Goal: Information Seeking & Learning: Find specific page/section

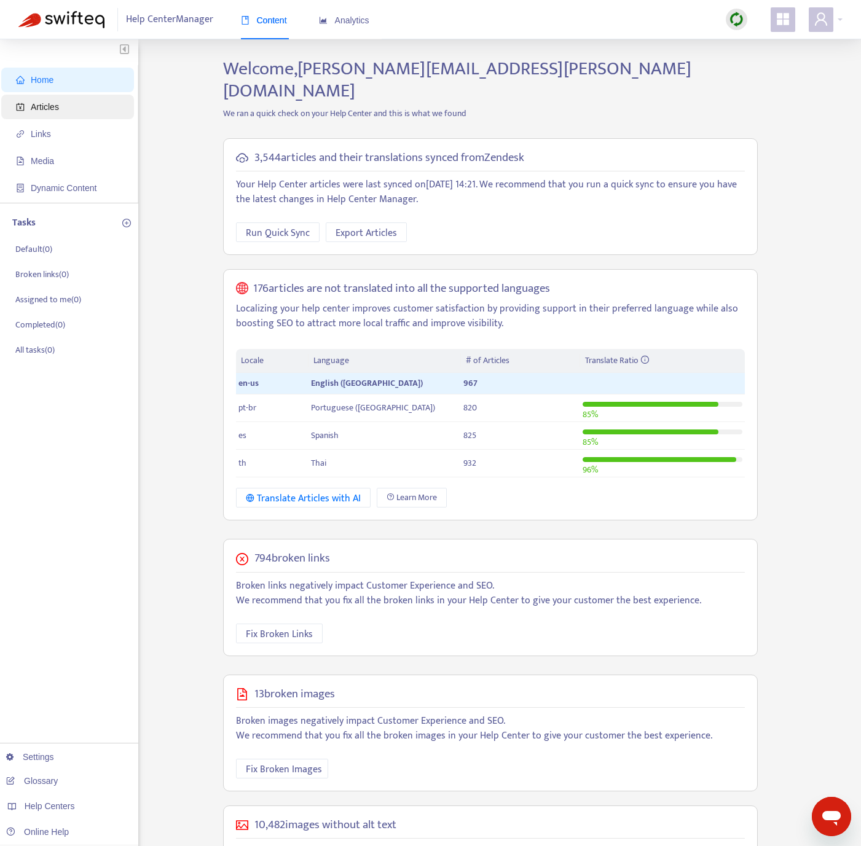
click at [73, 107] on span "Articles" at bounding box center [70, 107] width 108 height 25
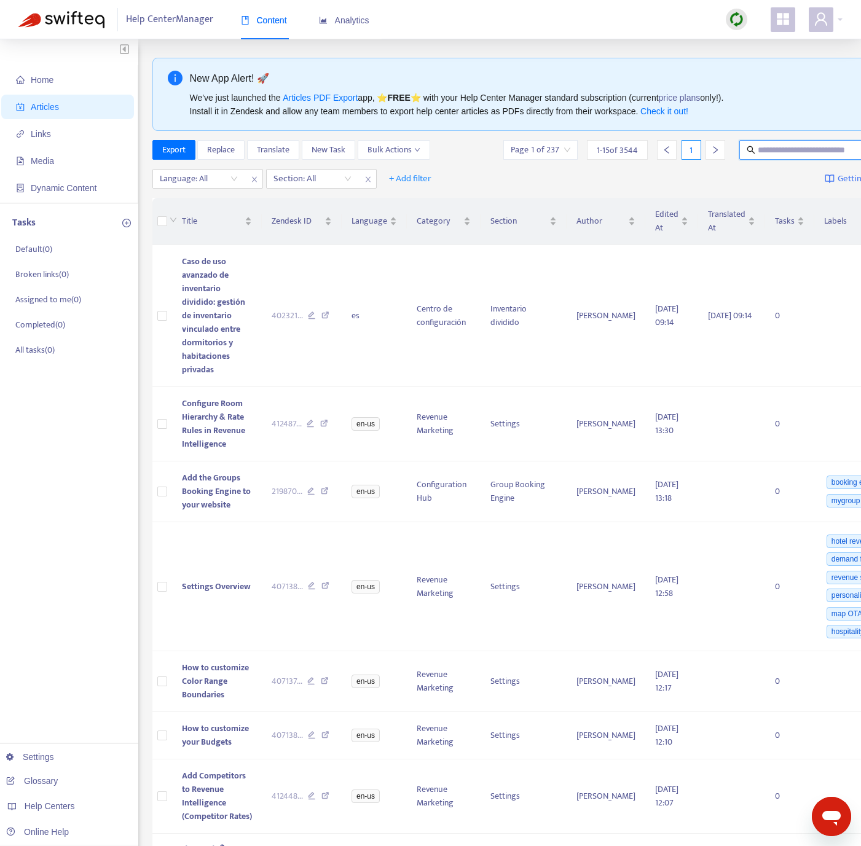
click at [797, 154] on input "text" at bounding box center [817, 150] width 118 height 14
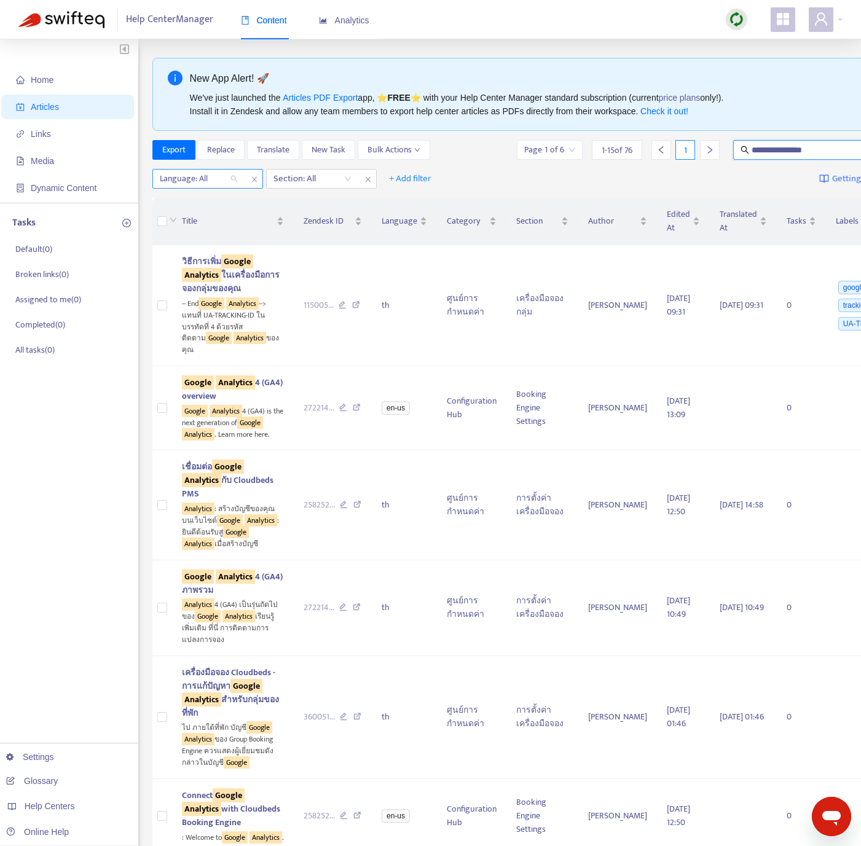
click at [224, 182] on div at bounding box center [192, 178] width 74 height 15
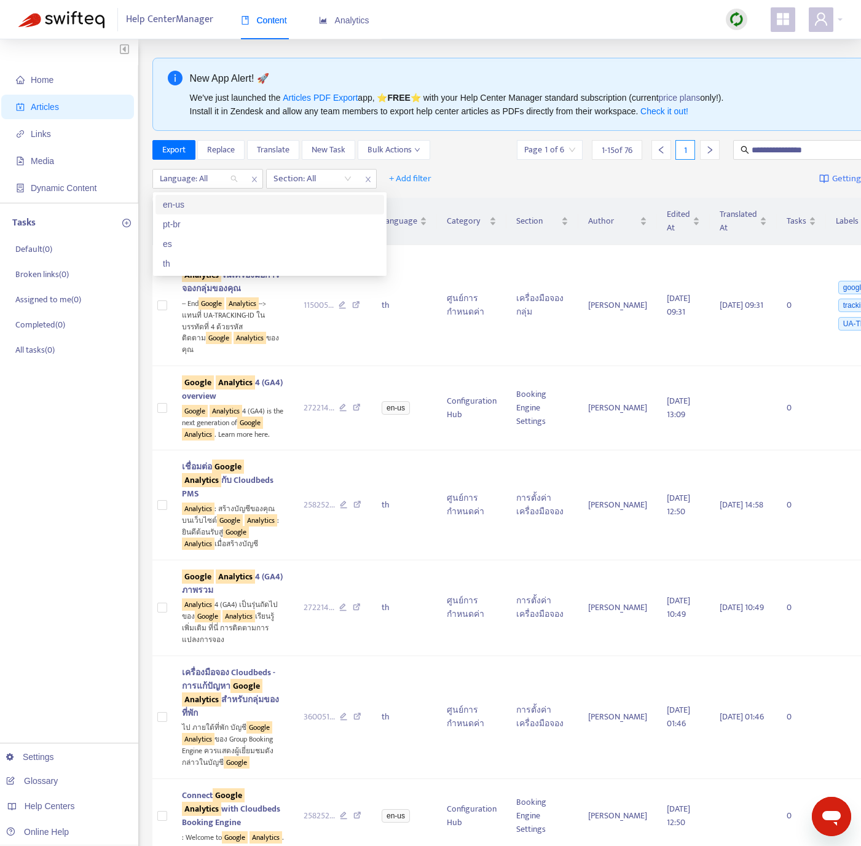
click at [214, 201] on div "en-us" at bounding box center [270, 205] width 214 height 14
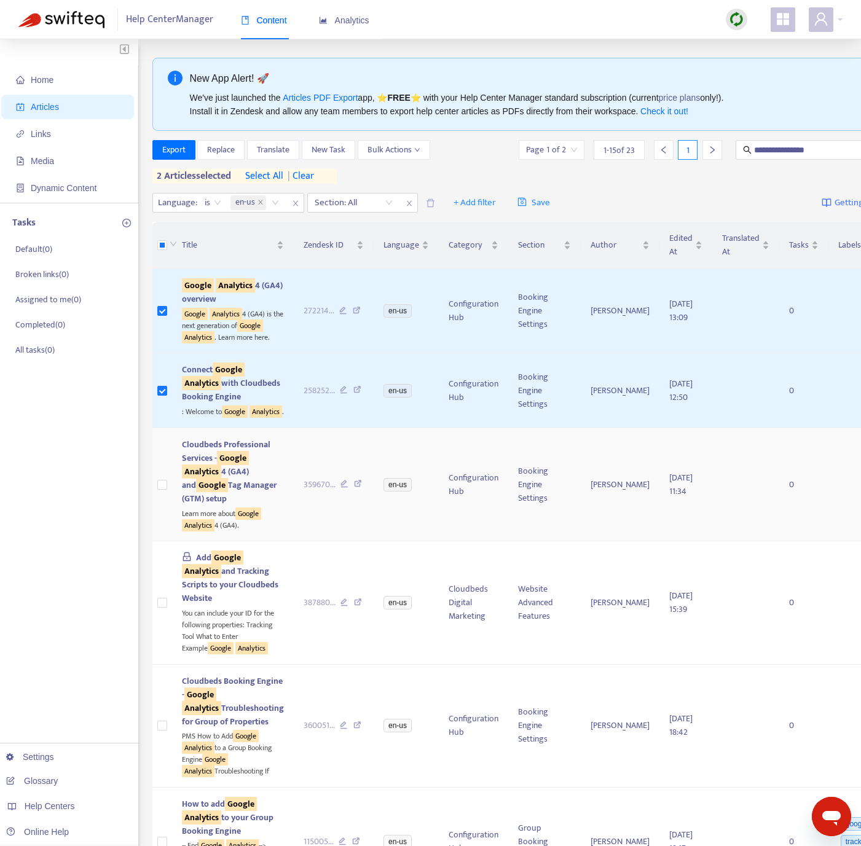
click at [354, 491] on icon at bounding box center [358, 485] width 8 height 11
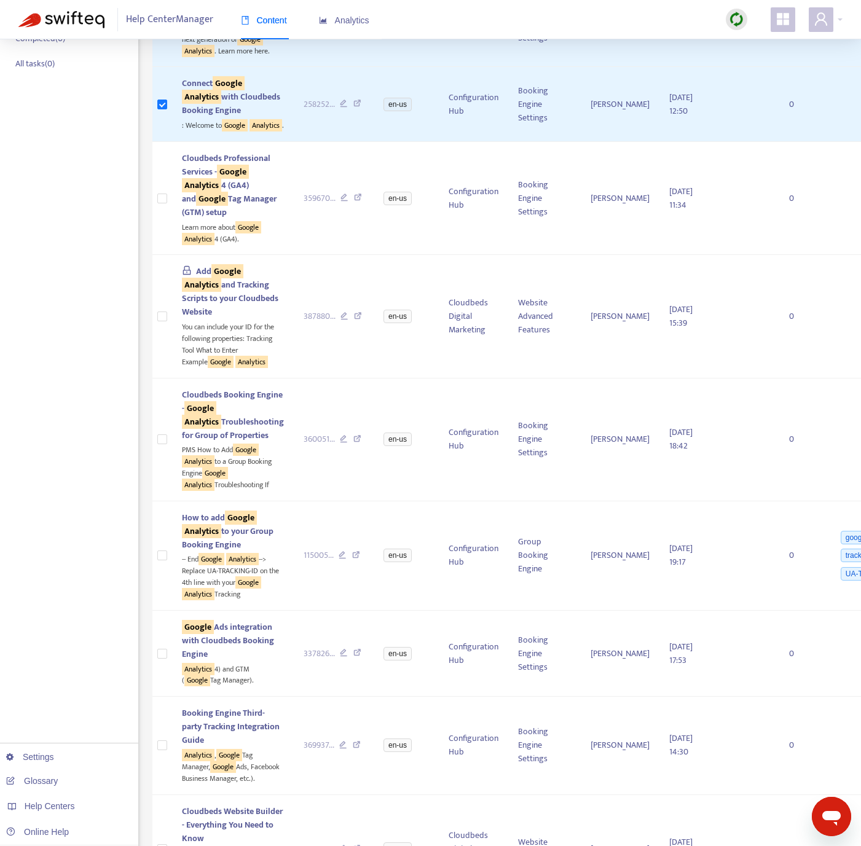
scroll to position [289, 0]
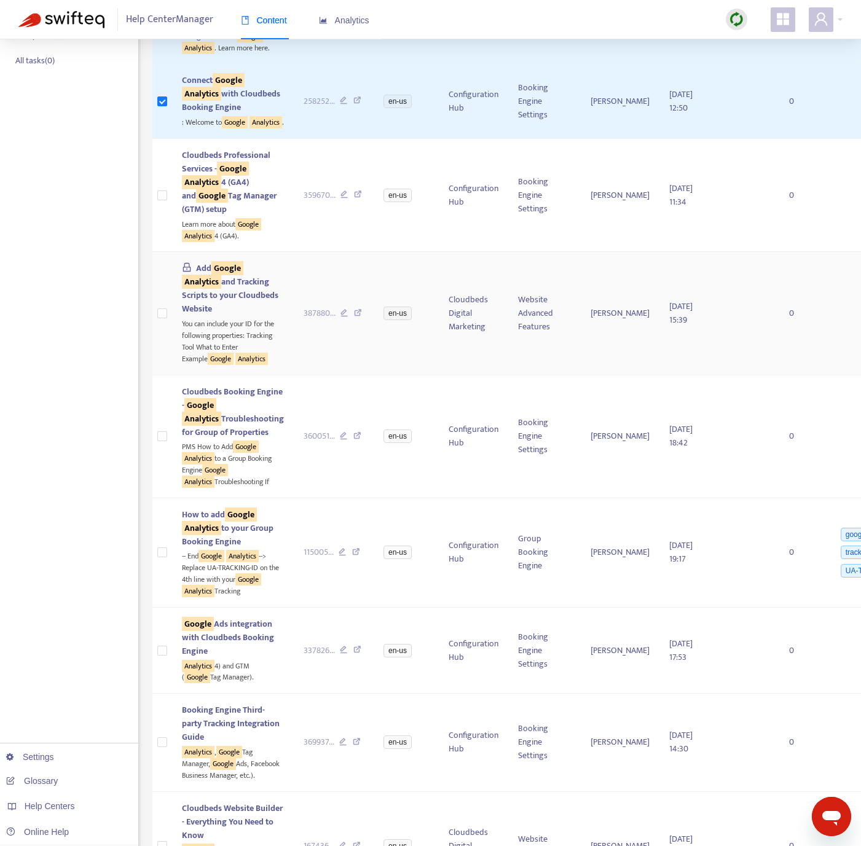
click at [354, 320] on icon at bounding box center [358, 314] width 8 height 11
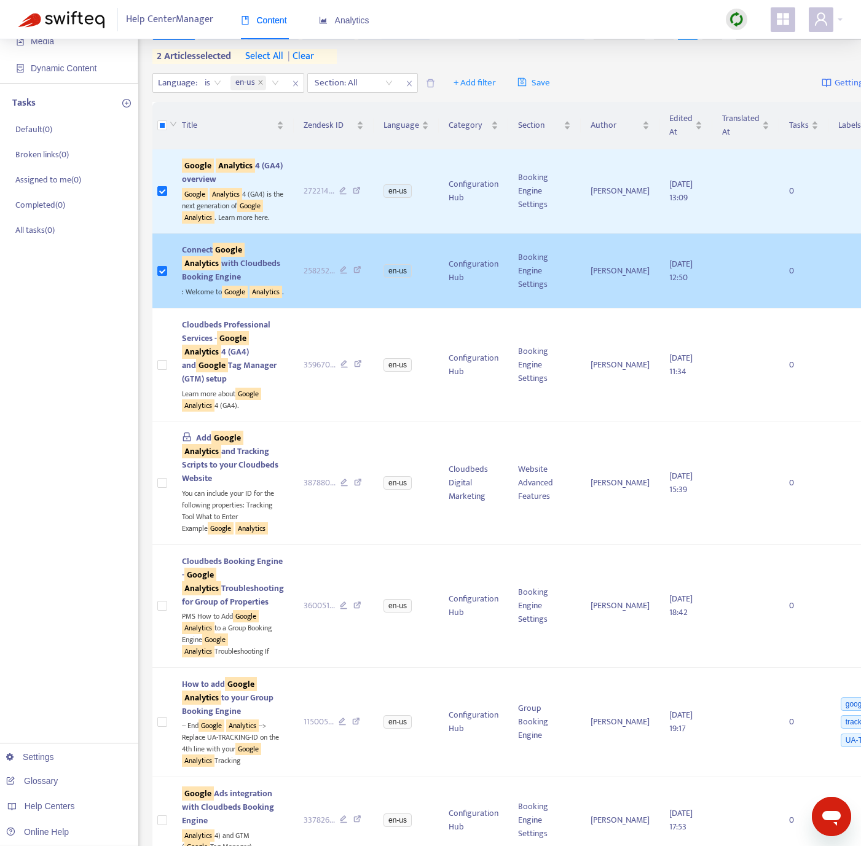
scroll to position [0, 0]
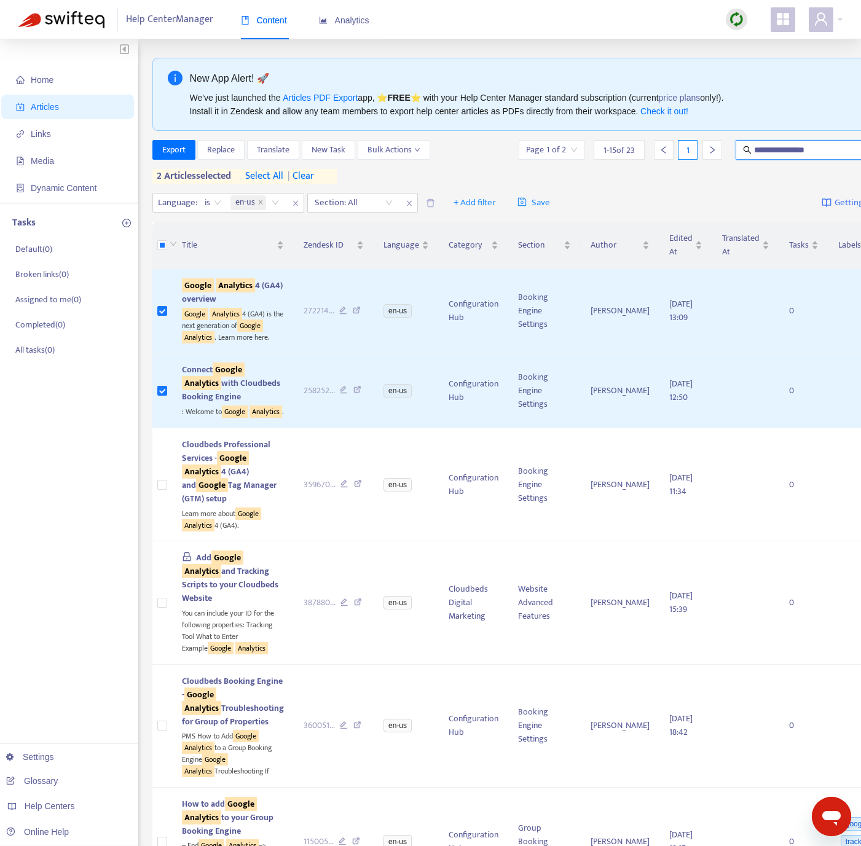
drag, startPoint x: 772, startPoint y: 149, endPoint x: 676, endPoint y: 135, distance: 96.4
click at [755, 146] on input "***" at bounding box center [813, 150] width 118 height 14
type input "*"
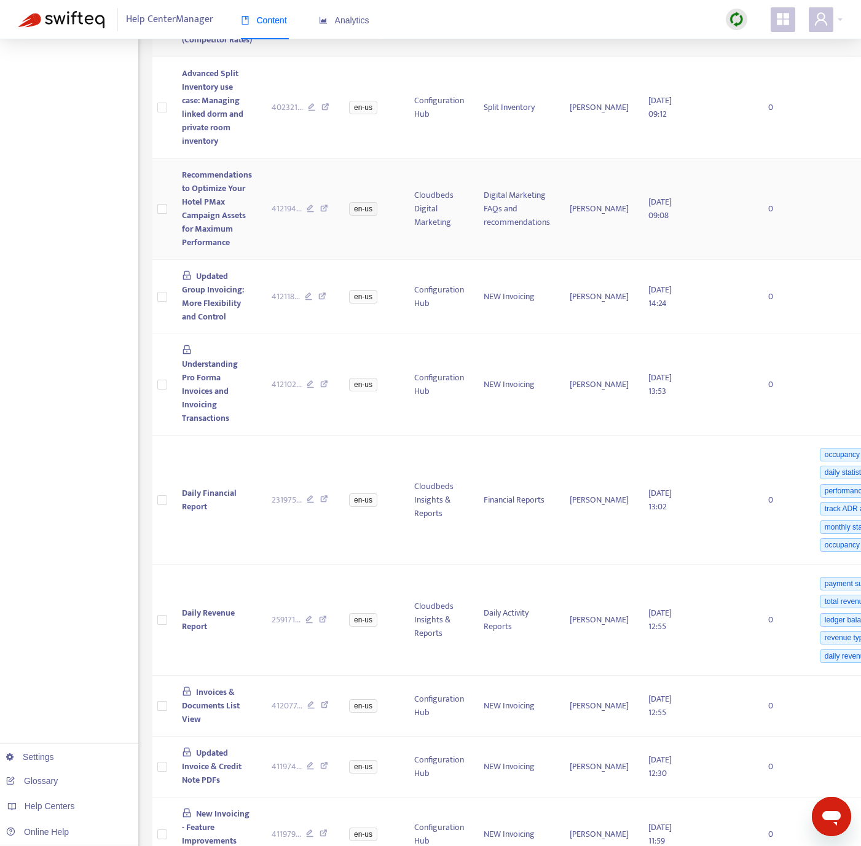
scroll to position [802, 0]
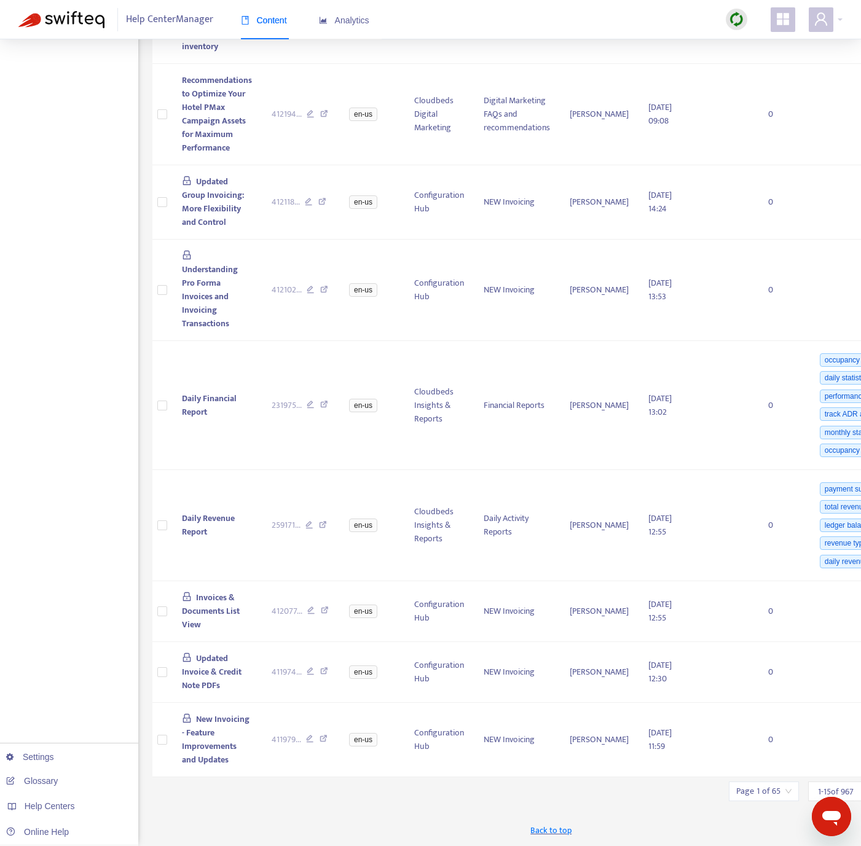
click at [736, 790] on input "search" at bounding box center [763, 791] width 55 height 18
click at [714, 796] on span "15" at bounding box center [724, 805] width 77 height 18
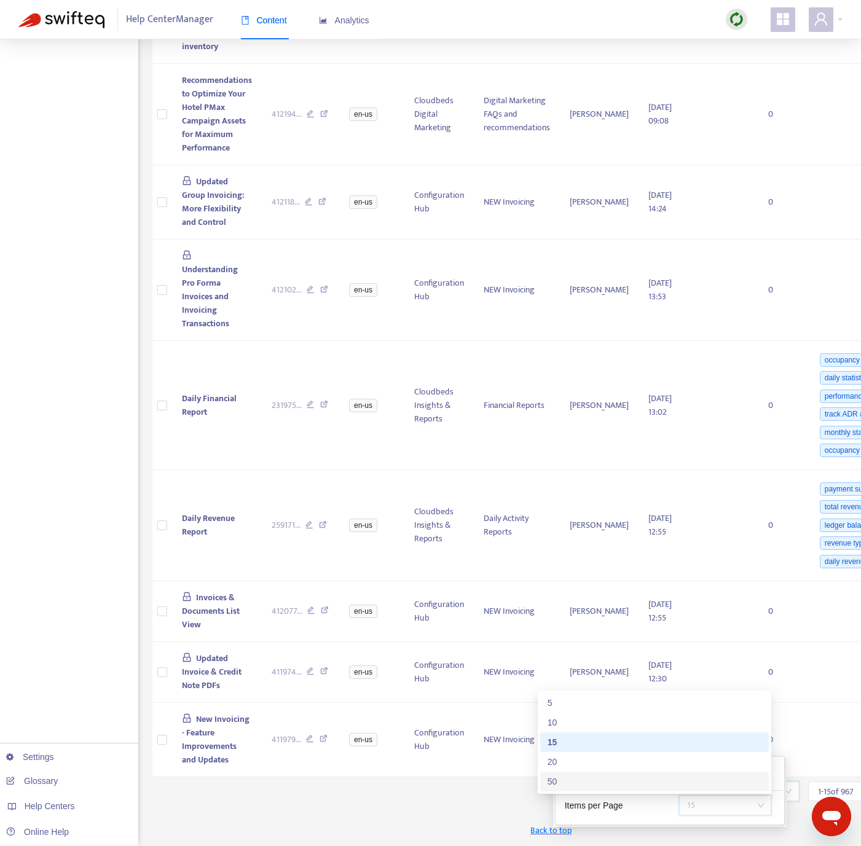
click at [605, 775] on div "50" at bounding box center [654, 782] width 214 height 14
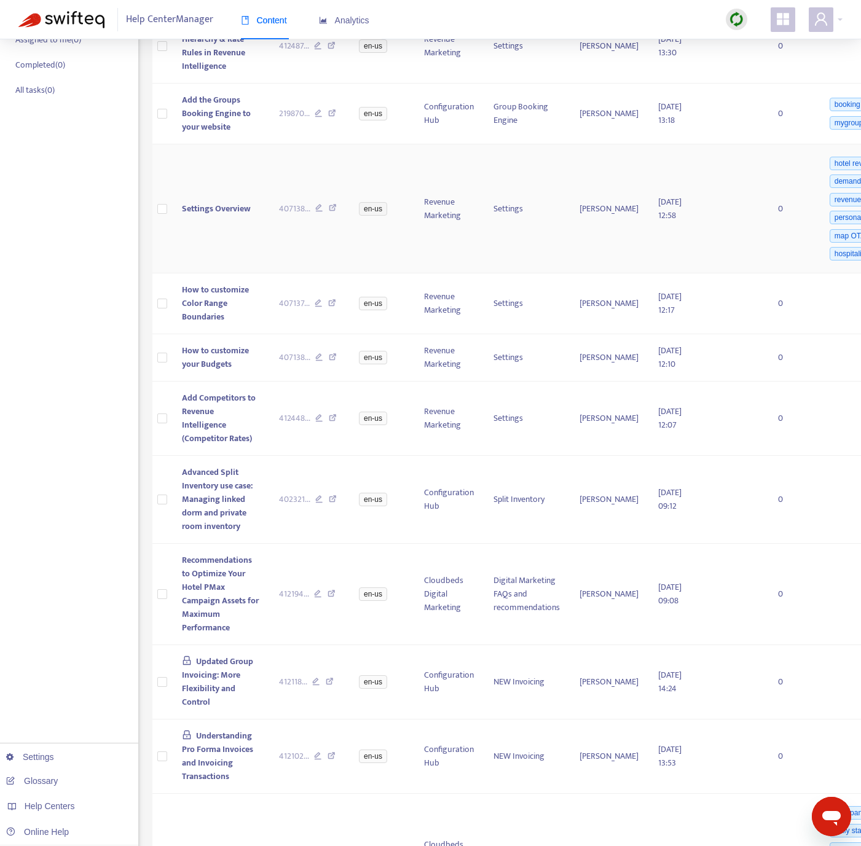
scroll to position [0, 0]
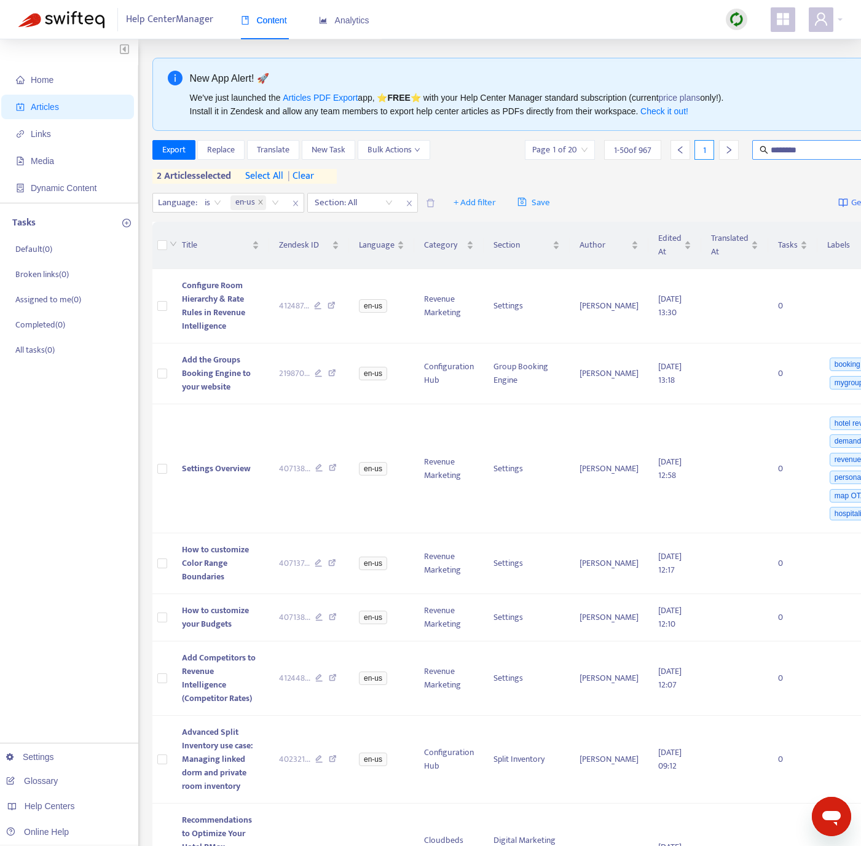
click at [814, 143] on span "********" at bounding box center [829, 150] width 154 height 20
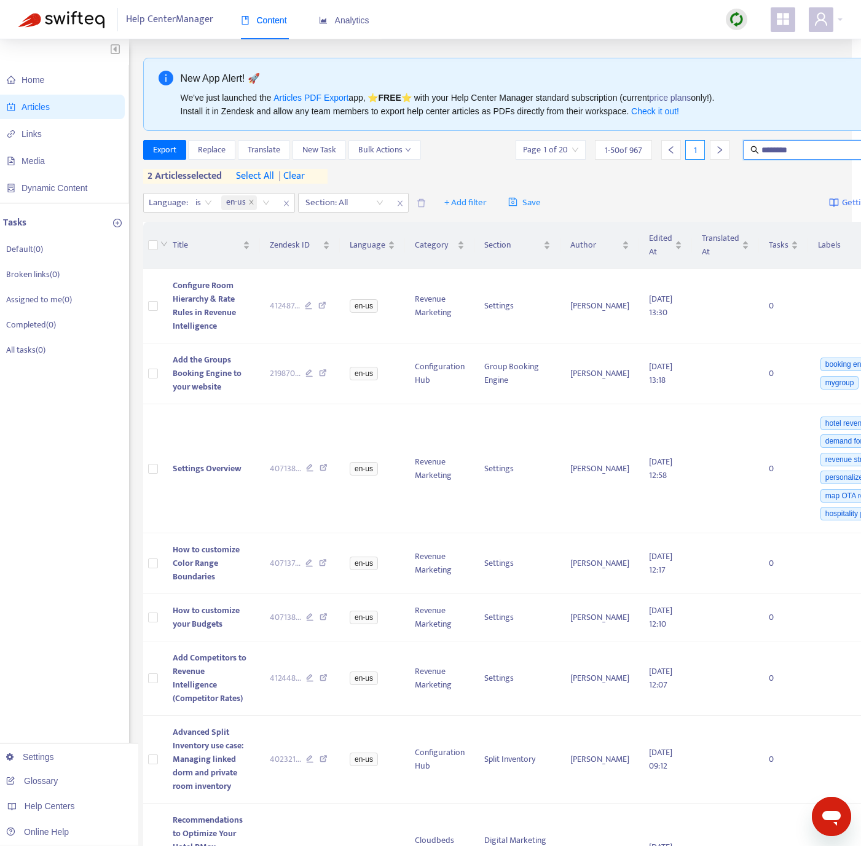
click at [807, 148] on input "********" at bounding box center [820, 150] width 118 height 14
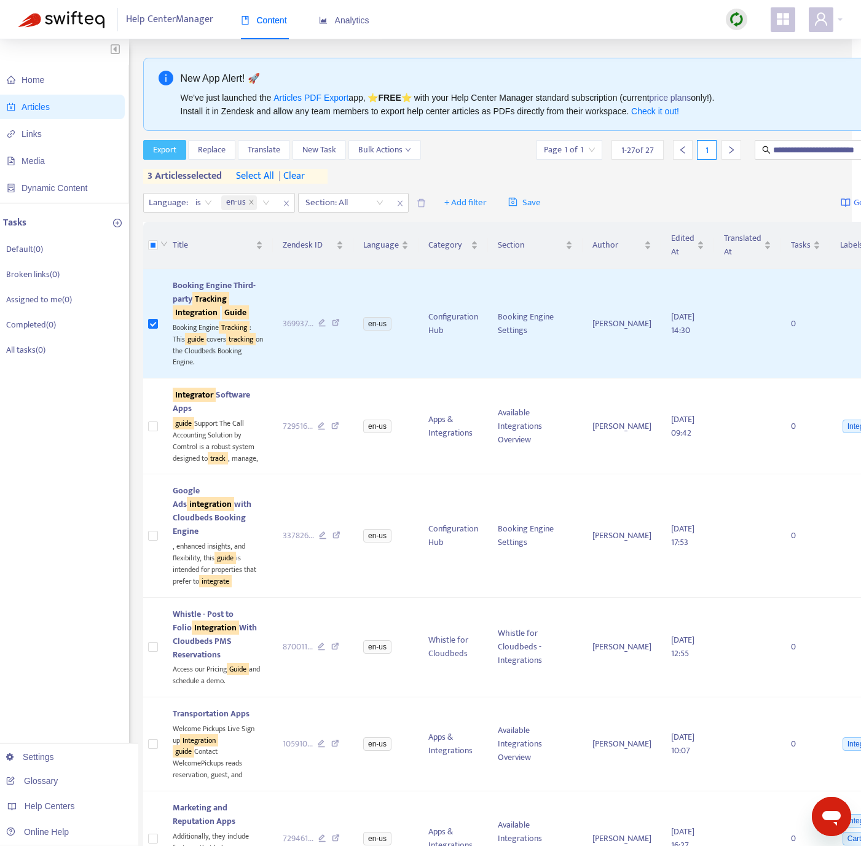
click at [173, 147] on span "Export" at bounding box center [164, 150] width 23 height 14
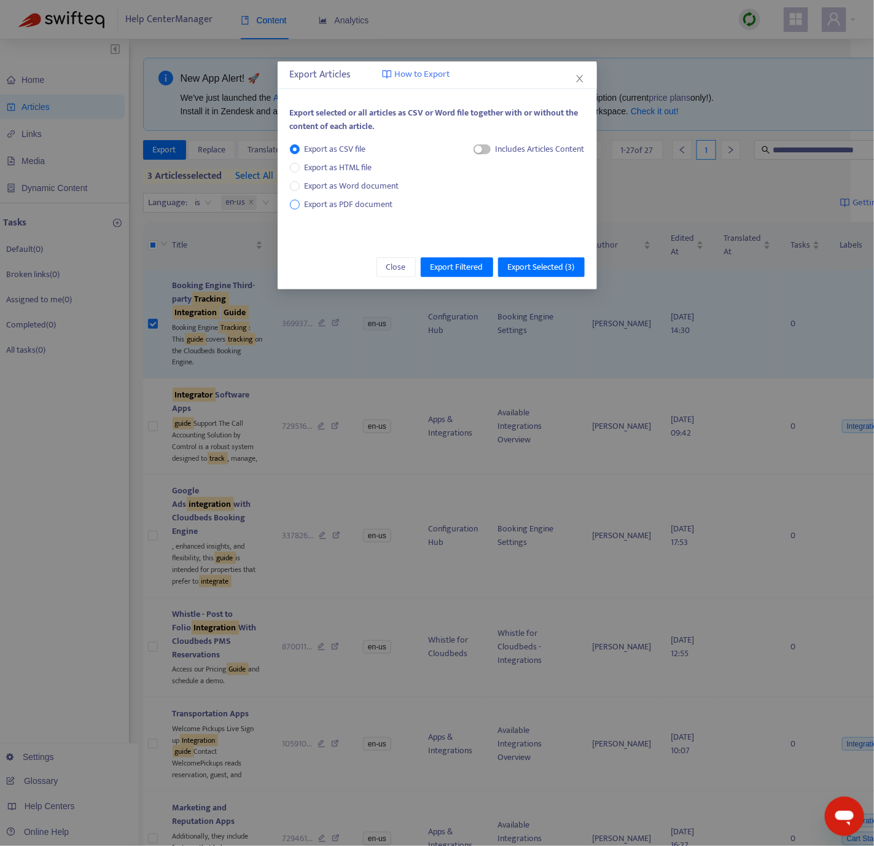
click at [370, 203] on span "Export as PDF document" at bounding box center [349, 204] width 88 height 14
click at [550, 267] on span "Export Selected ( 3 )" at bounding box center [541, 268] width 67 height 14
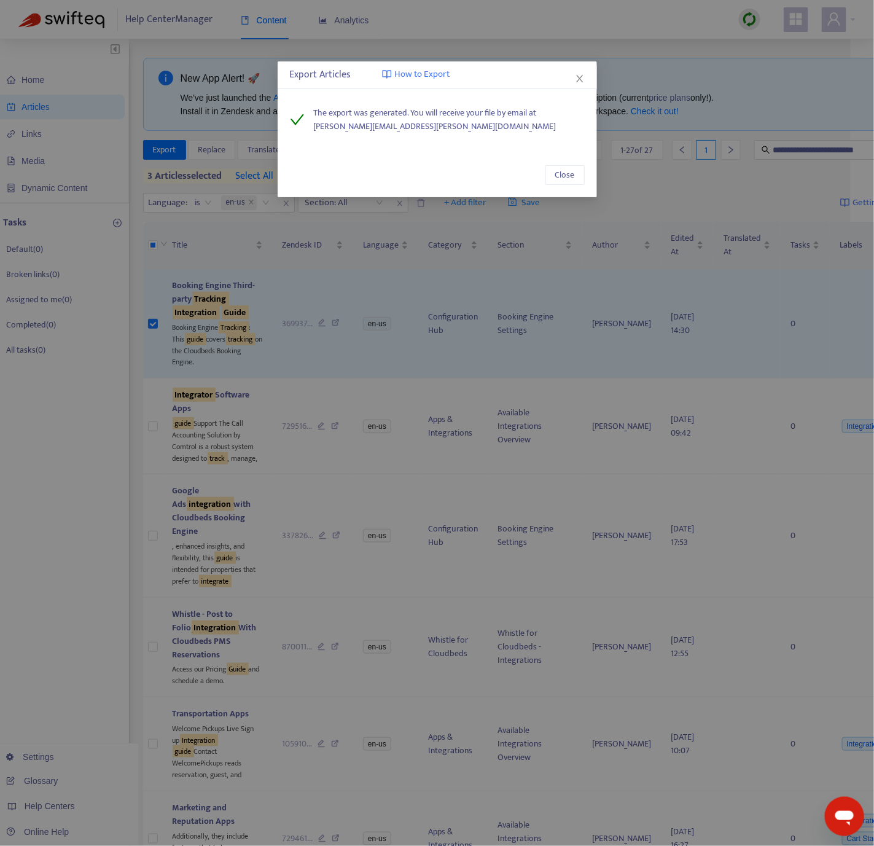
click at [579, 89] on div "Export Articles How to Export" at bounding box center [437, 75] width 319 height 28
click at [584, 78] on icon "close" at bounding box center [580, 79] width 10 height 10
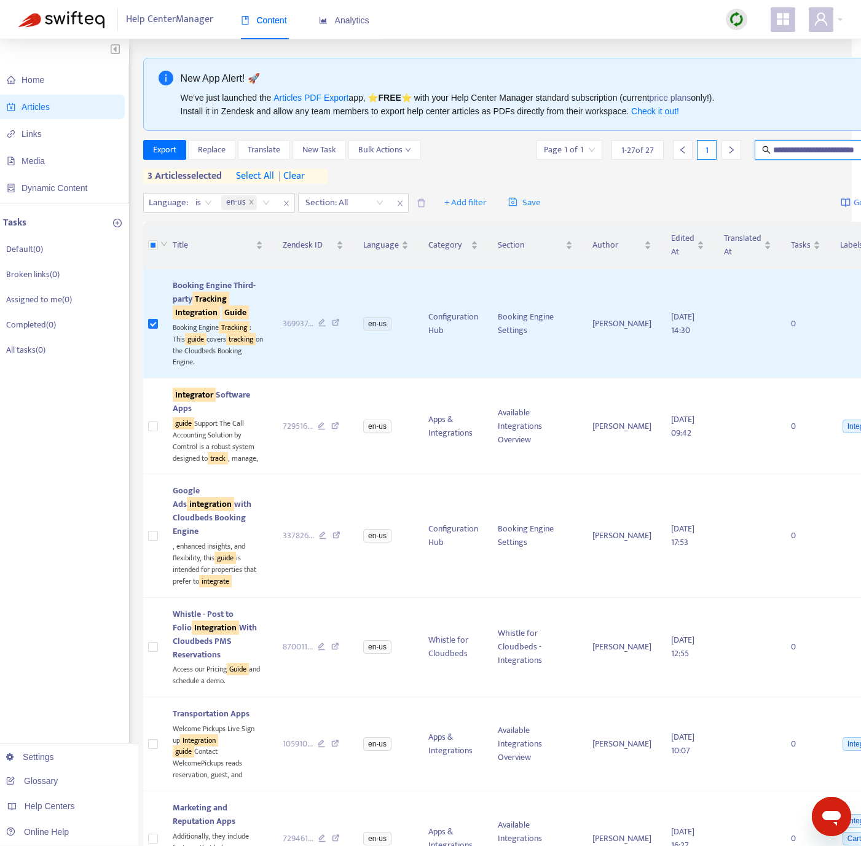
click at [773, 151] on input "**********" at bounding box center [832, 150] width 118 height 14
paste input "text"
type input "**********"
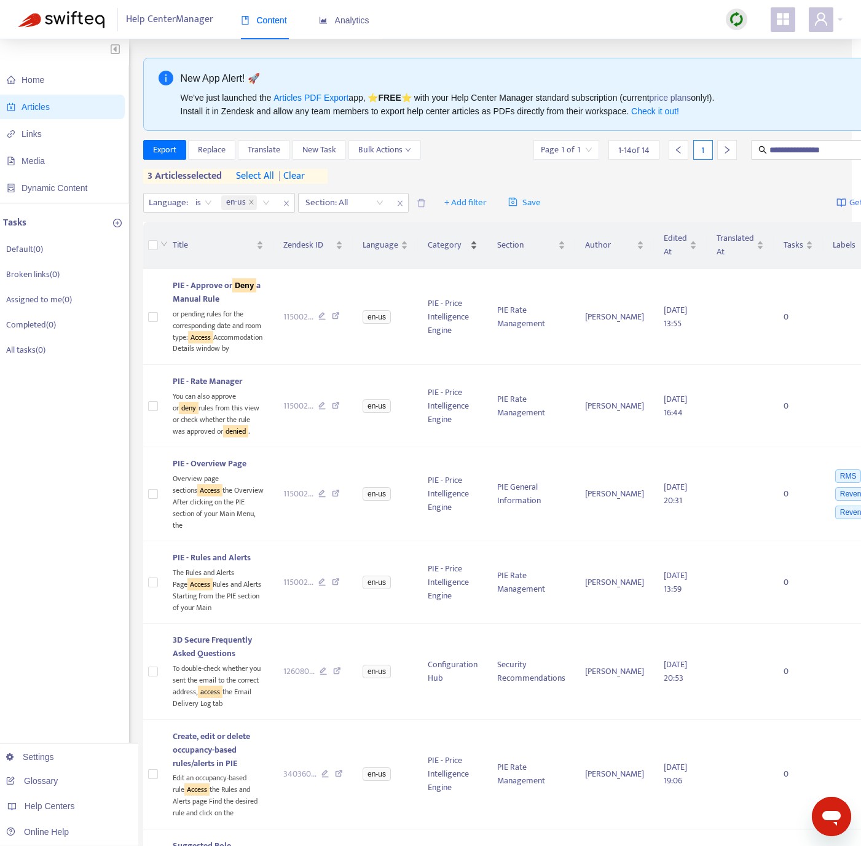
drag, startPoint x: 292, startPoint y: 177, endPoint x: 412, endPoint y: 214, distance: 125.5
click at [293, 177] on span "| clear" at bounding box center [289, 176] width 31 height 15
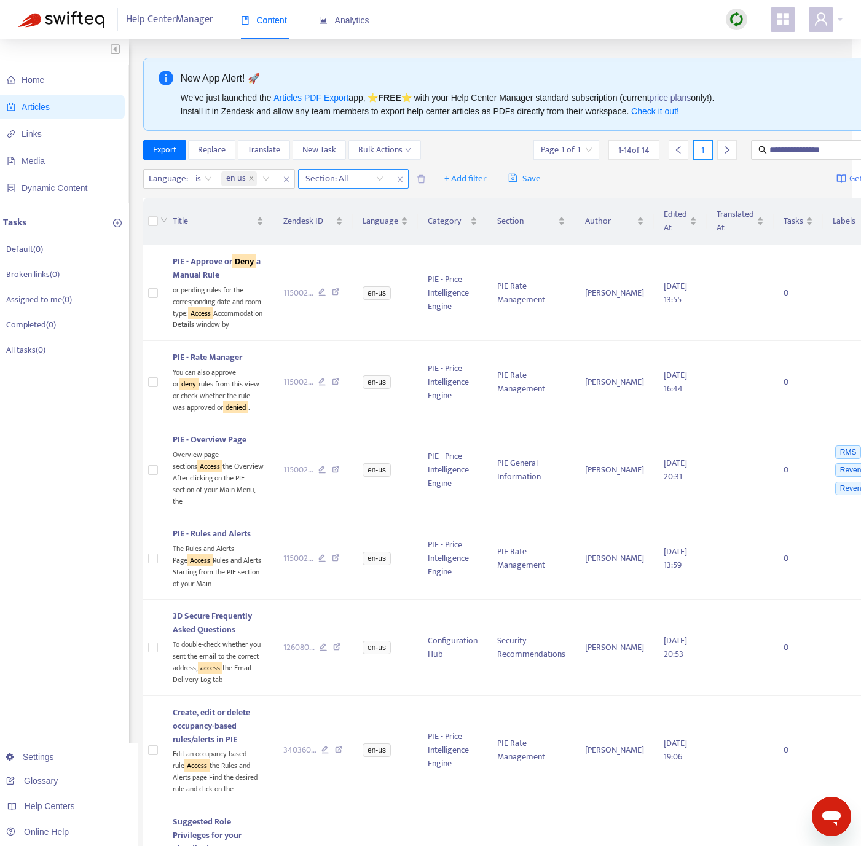
click at [354, 182] on div at bounding box center [338, 178] width 74 height 15
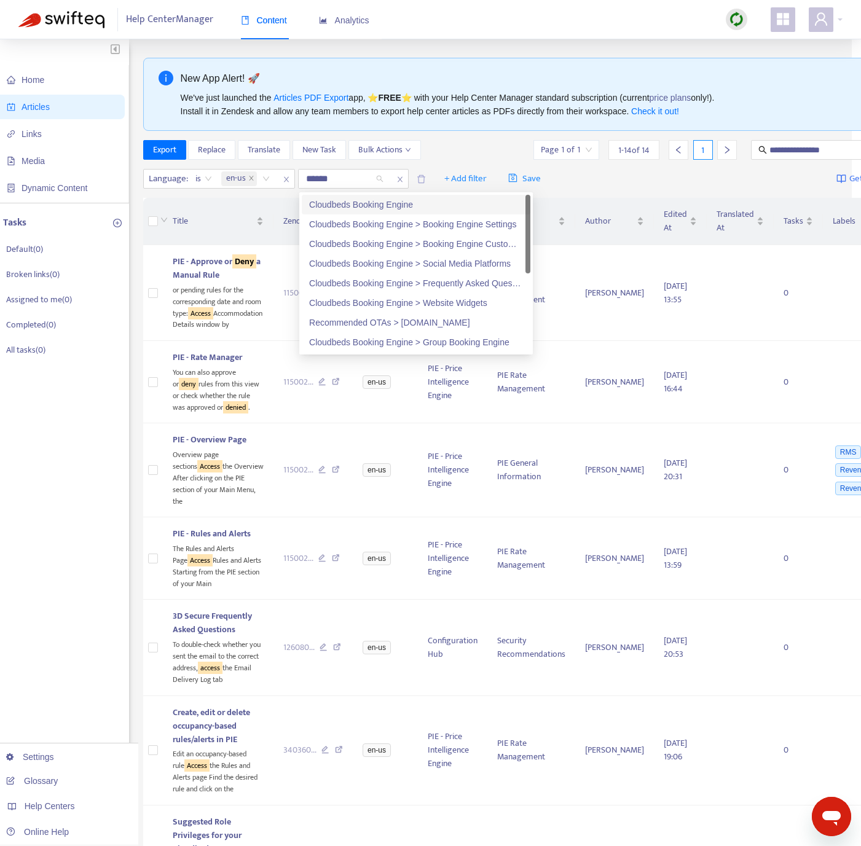
type input "*******"
click at [401, 204] on div "Cloudbeds Booking Engine" at bounding box center [416, 205] width 214 height 14
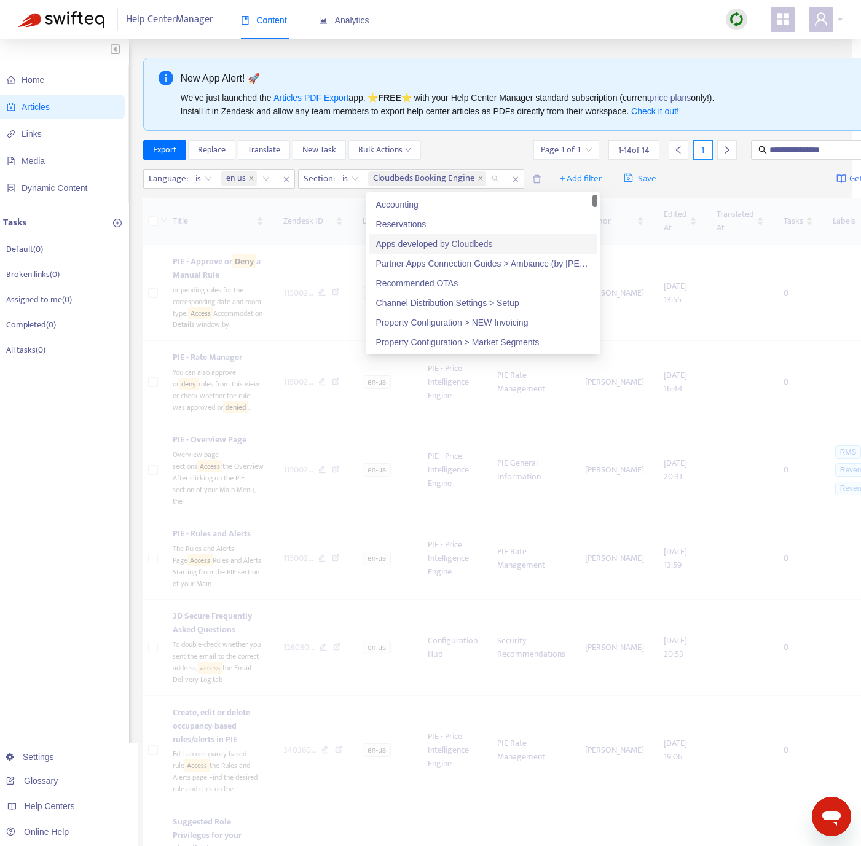
scroll to position [0, 0]
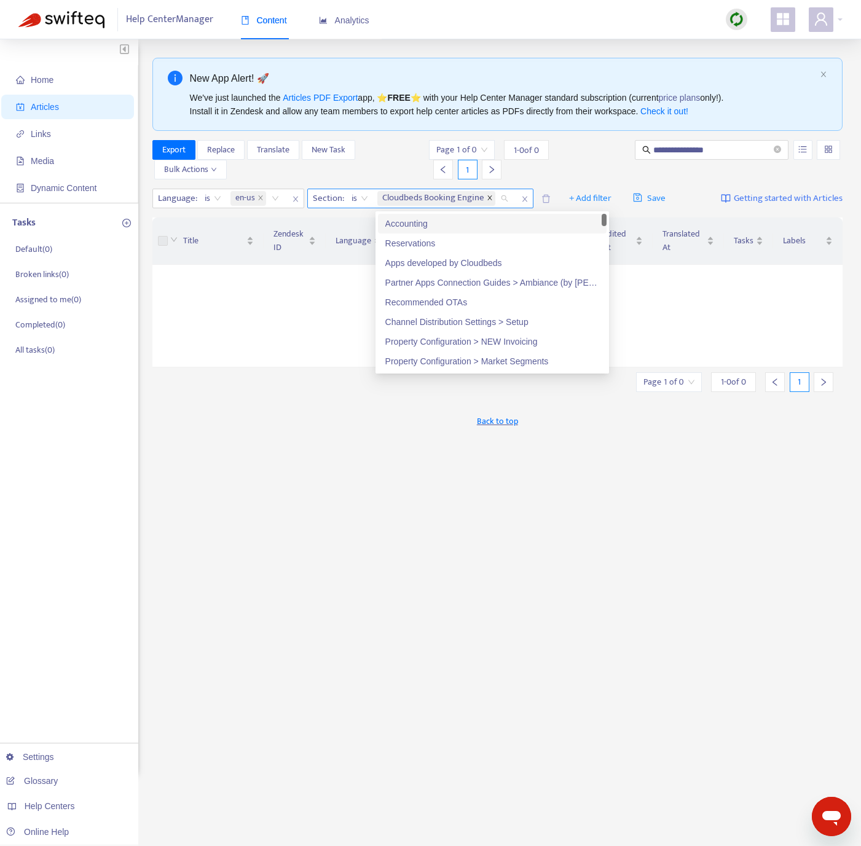
click at [488, 195] on icon "close" at bounding box center [490, 198] width 6 height 6
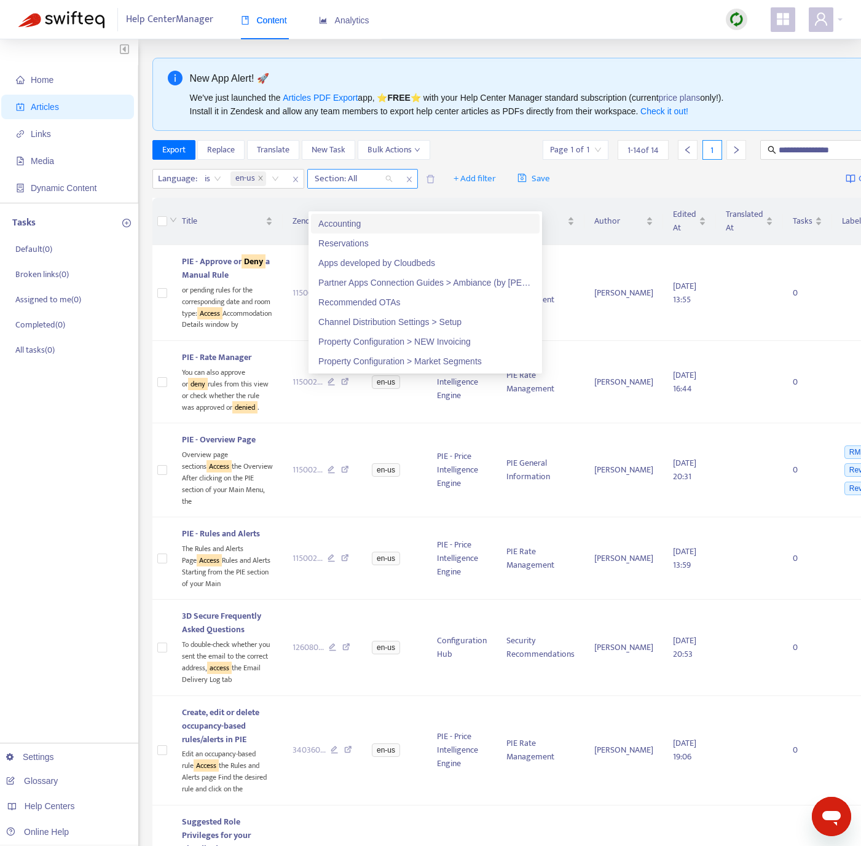
click at [410, 180] on icon "close" at bounding box center [409, 179] width 7 height 7
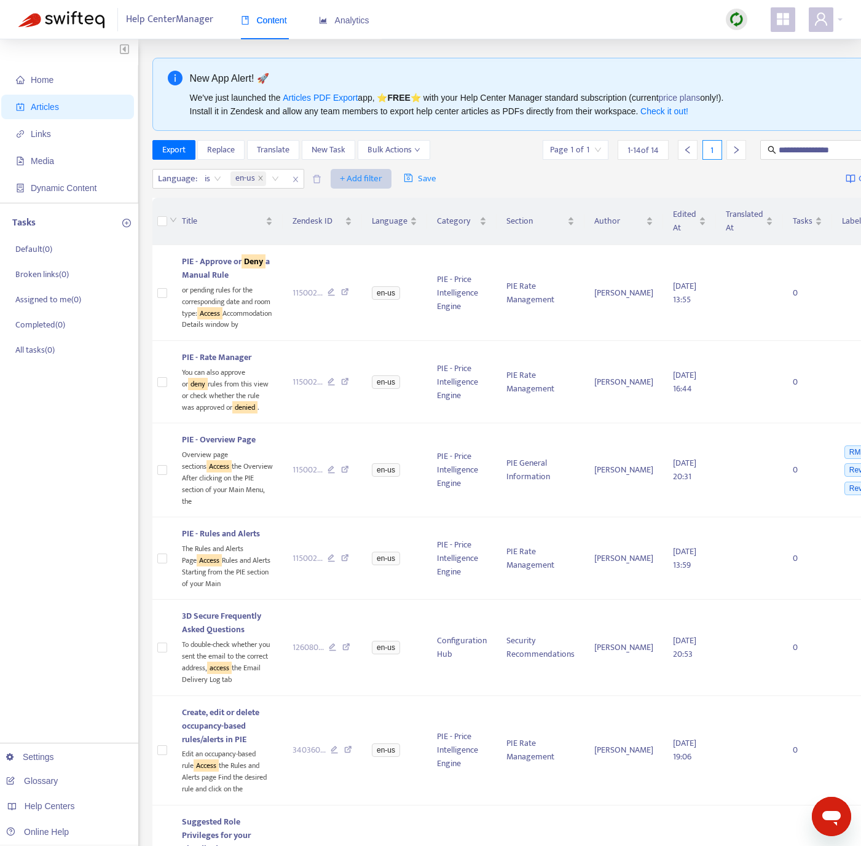
click at [340, 182] on span "+ Add filter" at bounding box center [361, 178] width 42 height 15
click at [387, 243] on span "Category" at bounding box center [379, 244] width 77 height 14
click at [369, 185] on div at bounding box center [347, 178] width 74 height 15
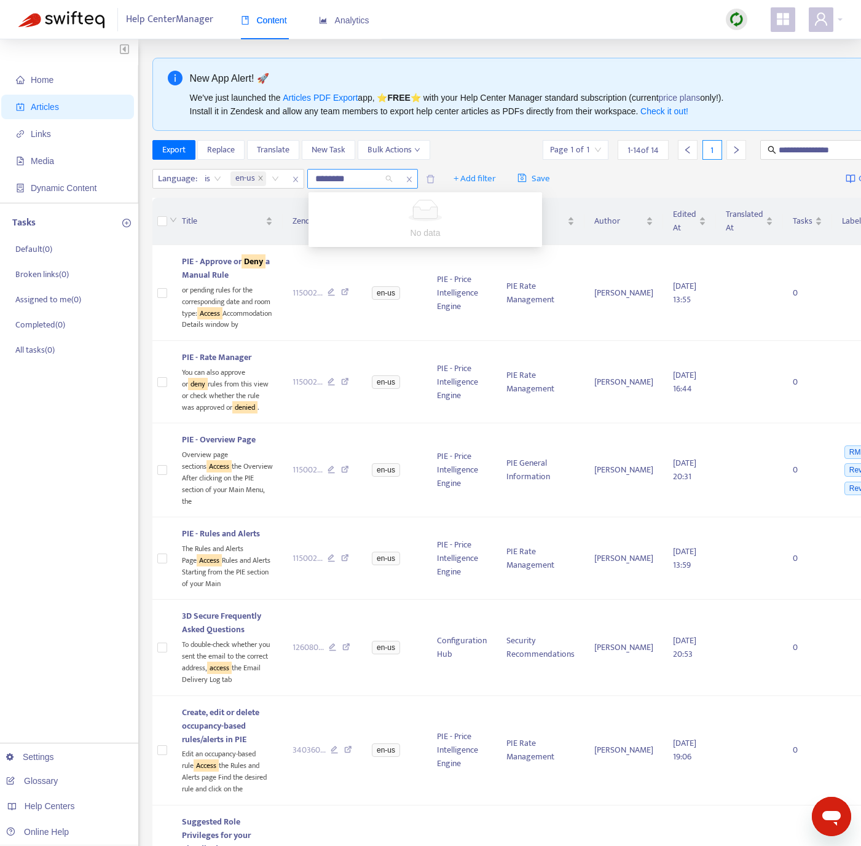
type input "*******"
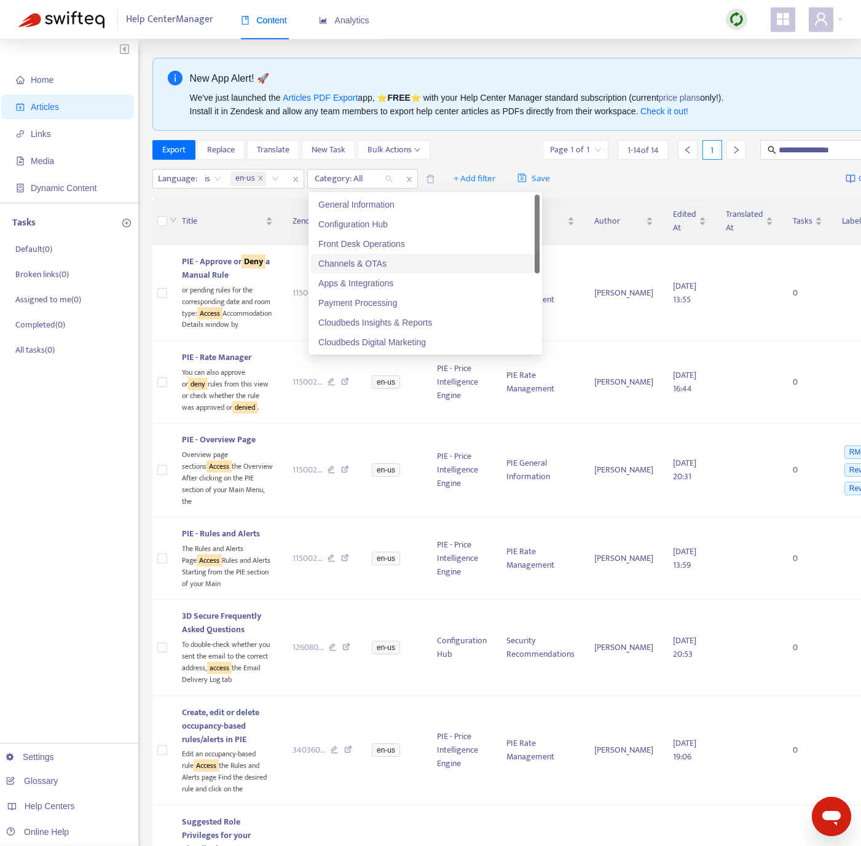
drag, startPoint x: 535, startPoint y: 254, endPoint x: 527, endPoint y: 235, distance: 20.7
click at [527, 235] on div "General Information Configuration Hub Front Desk Operations Channels & OTAs App…" at bounding box center [425, 273] width 229 height 157
click at [451, 223] on div "Configuration Hub" at bounding box center [425, 224] width 214 height 14
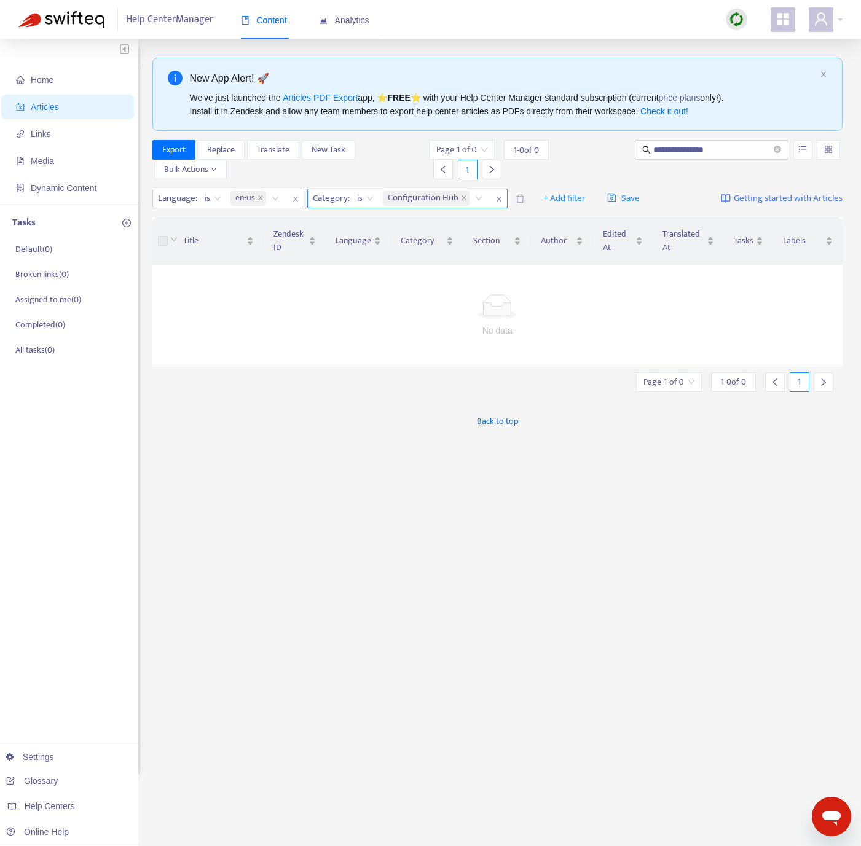
click at [498, 202] on icon "close" at bounding box center [498, 200] width 5 height 6
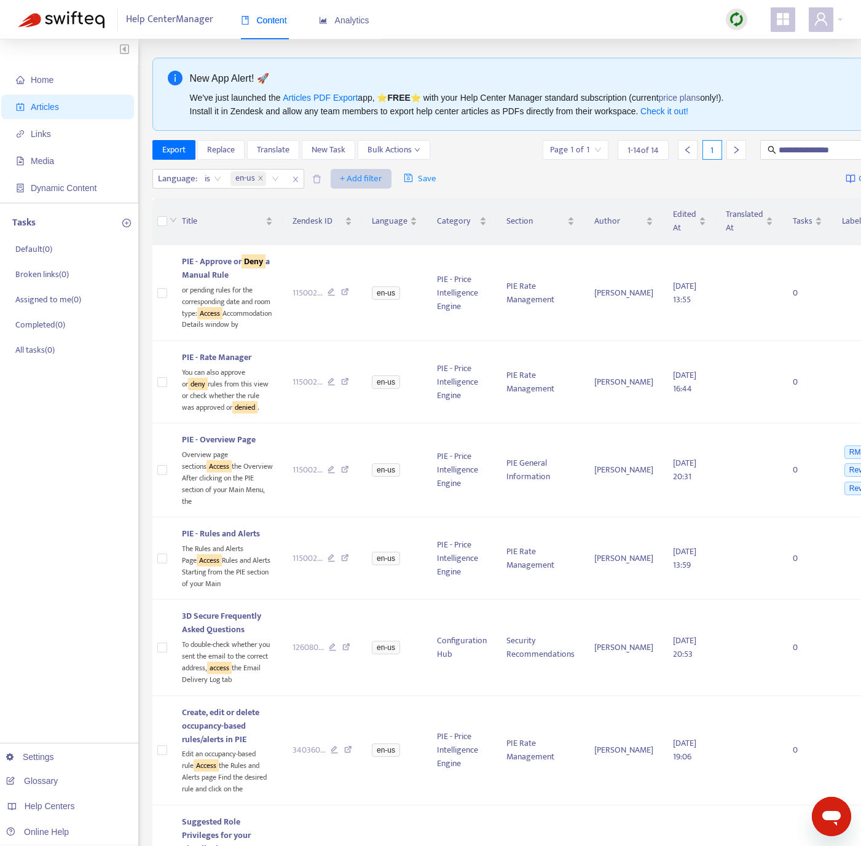
click at [351, 184] on span "+ Add filter" at bounding box center [361, 178] width 42 height 15
click at [372, 266] on span "Section" at bounding box center [379, 264] width 77 height 14
click at [372, 189] on div "Click to sort ascending" at bounding box center [360, 198] width 96 height 21
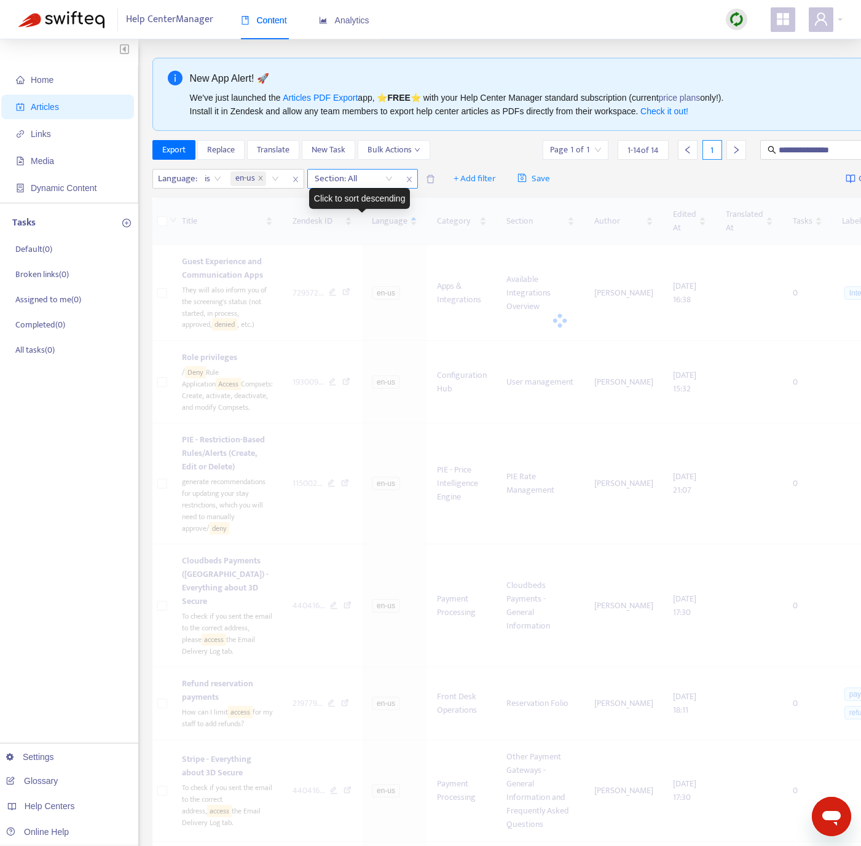
click at [372, 184] on div at bounding box center [347, 178] width 74 height 15
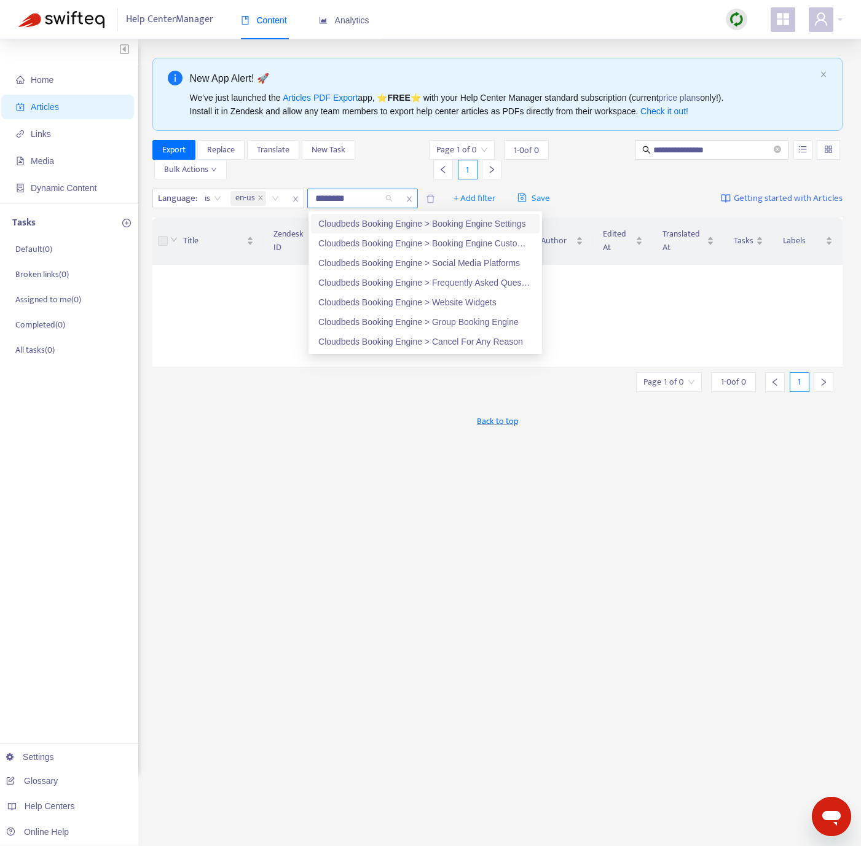
type input "*********"
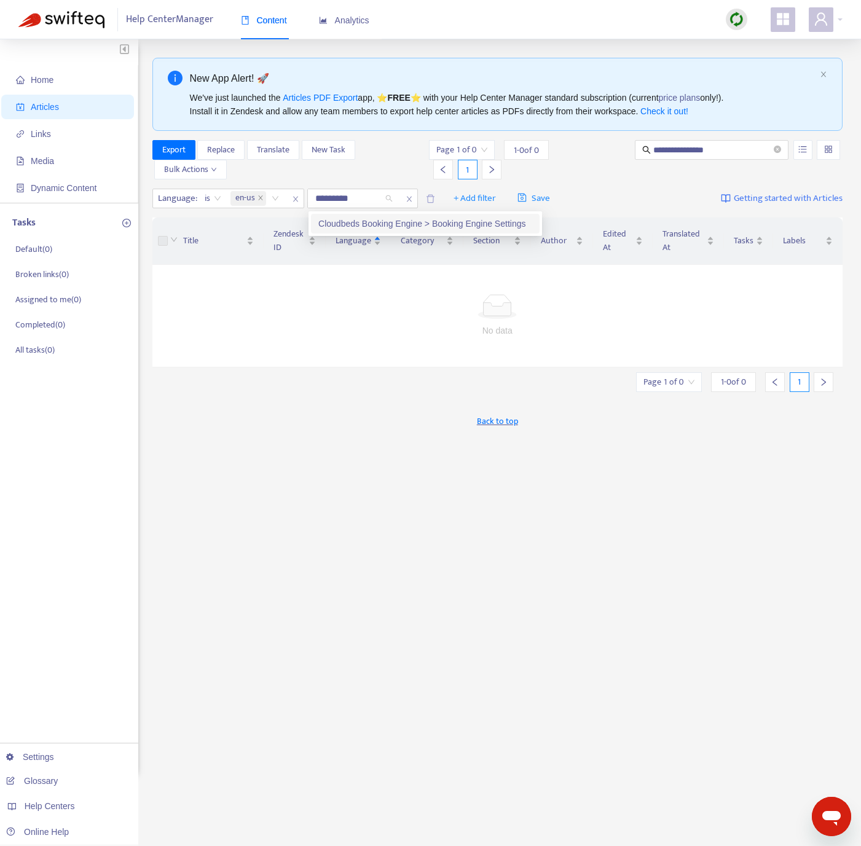
click at [401, 221] on div "Cloudbeds Booking Engine > Booking Engine Settings" at bounding box center [425, 224] width 214 height 14
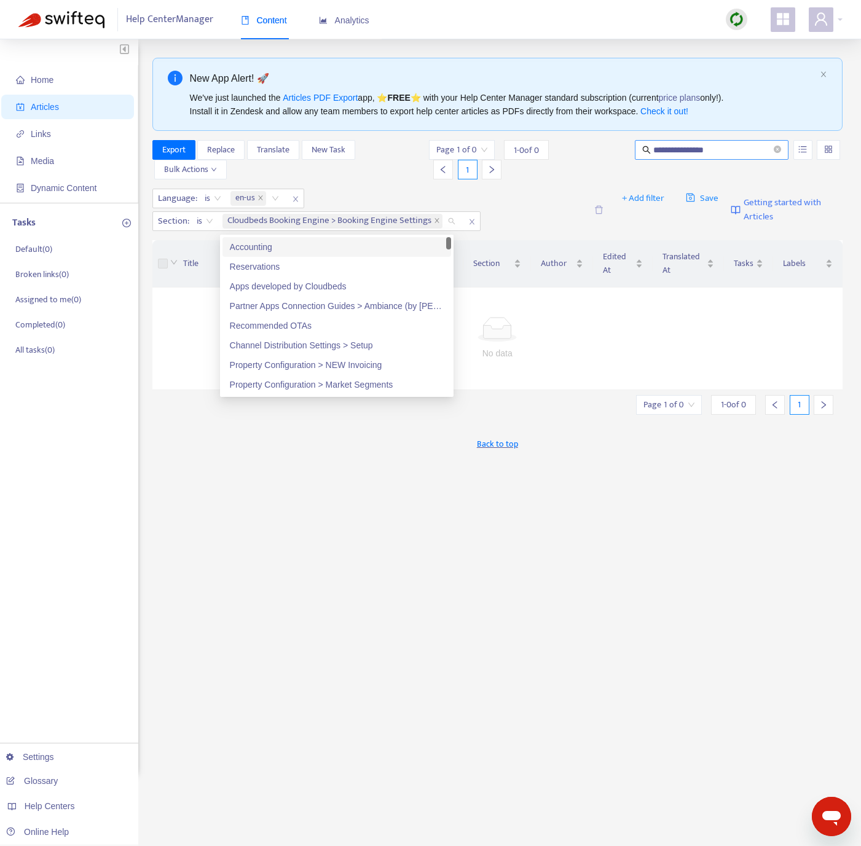
click at [666, 152] on input "**********" at bounding box center [712, 150] width 118 height 14
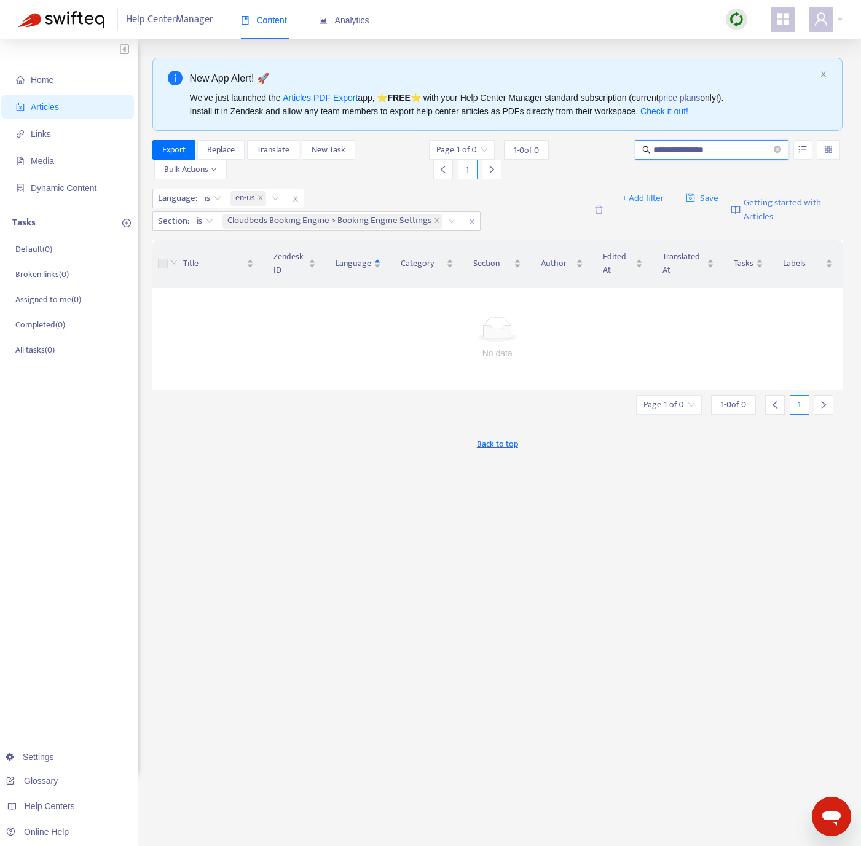
drag, startPoint x: 733, startPoint y: 146, endPoint x: 643, endPoint y: 155, distance: 90.9
click at [643, 155] on span "**********" at bounding box center [712, 150] width 154 height 20
type input "*****"
click at [774, 152] on icon "close-circle" at bounding box center [777, 149] width 7 height 7
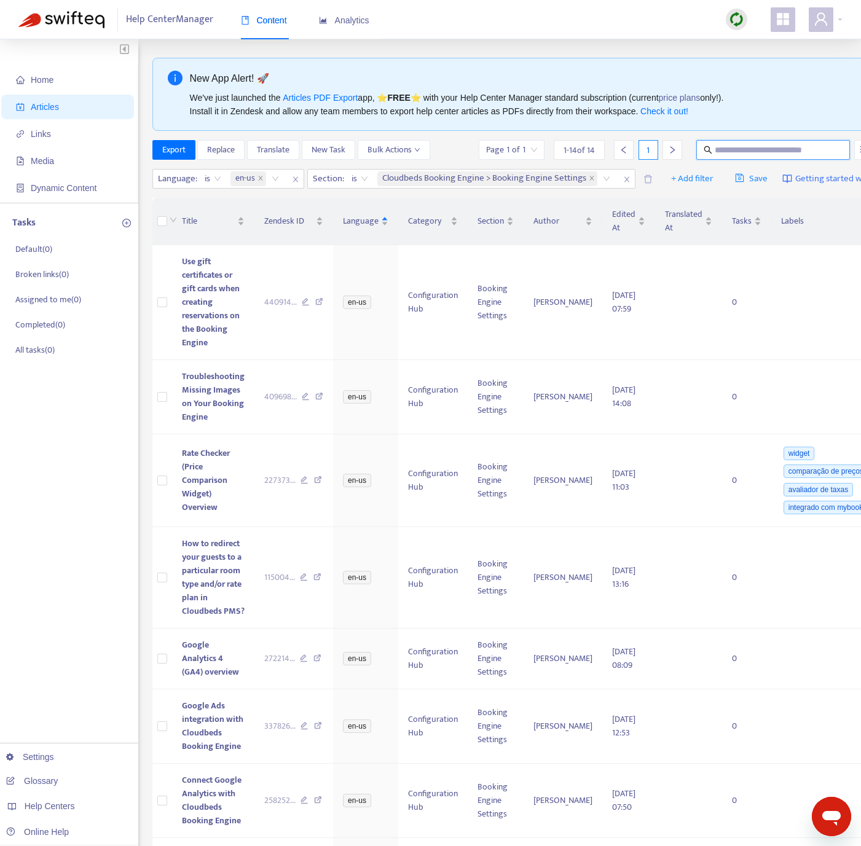
click at [744, 150] on input "text" at bounding box center [774, 150] width 118 height 14
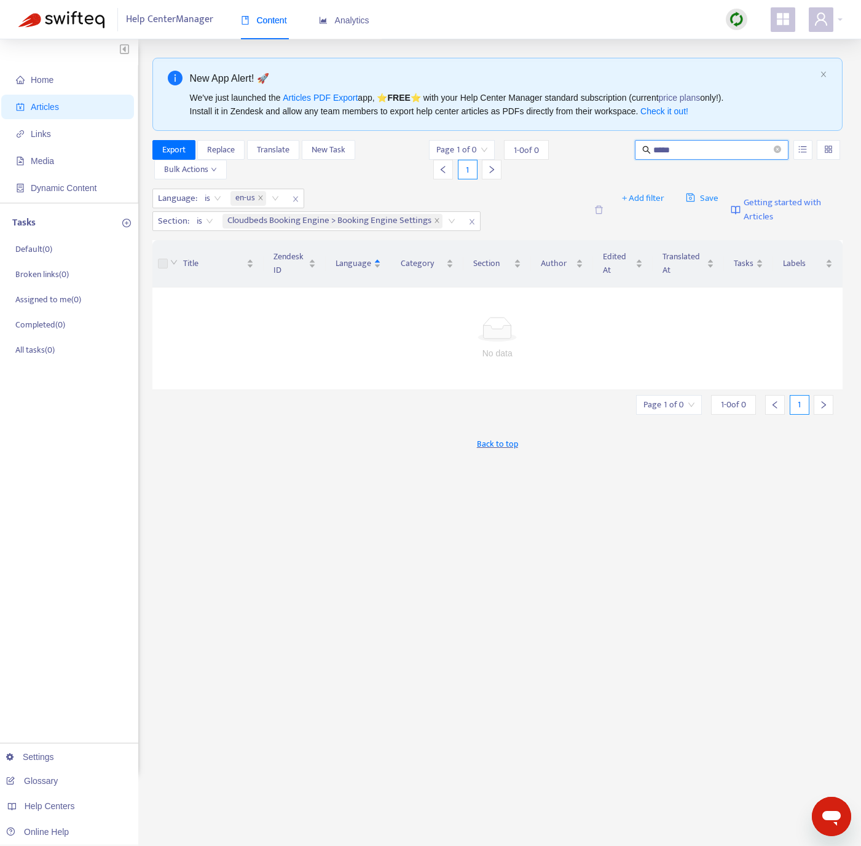
drag, startPoint x: 739, startPoint y: 145, endPoint x: 606, endPoint y: 148, distance: 132.7
click at [606, 148] on div "Page 1 of 0 1 - 0 of 0 1 *****" at bounding box center [634, 159] width 416 height 39
type input "**********"
click at [778, 150] on icon "close-circle" at bounding box center [777, 149] width 7 height 7
click at [570, 195] on div "Language : is en-us Section : is Cloudbeds Booking Engine > Booking Engine Sett…" at bounding box center [369, 210] width 434 height 42
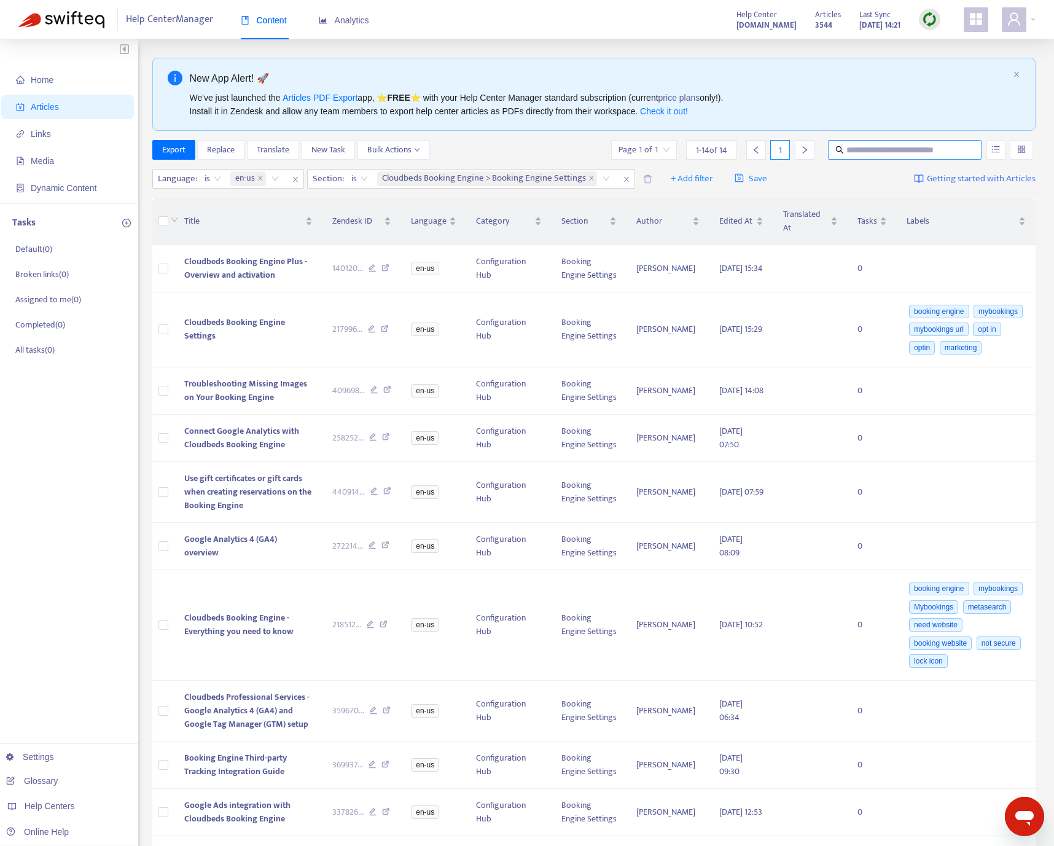
click at [886, 154] on input "text" at bounding box center [906, 150] width 118 height 14
click at [888, 152] on input "text" at bounding box center [906, 150] width 118 height 14
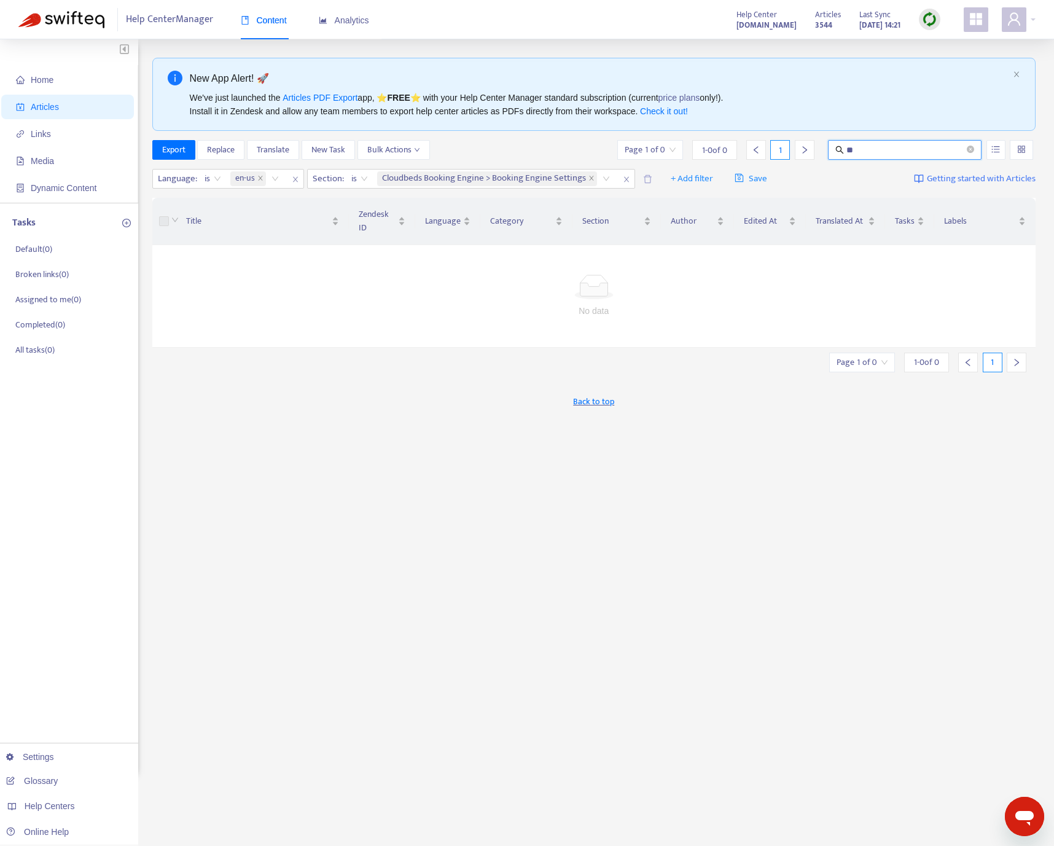
type input "*"
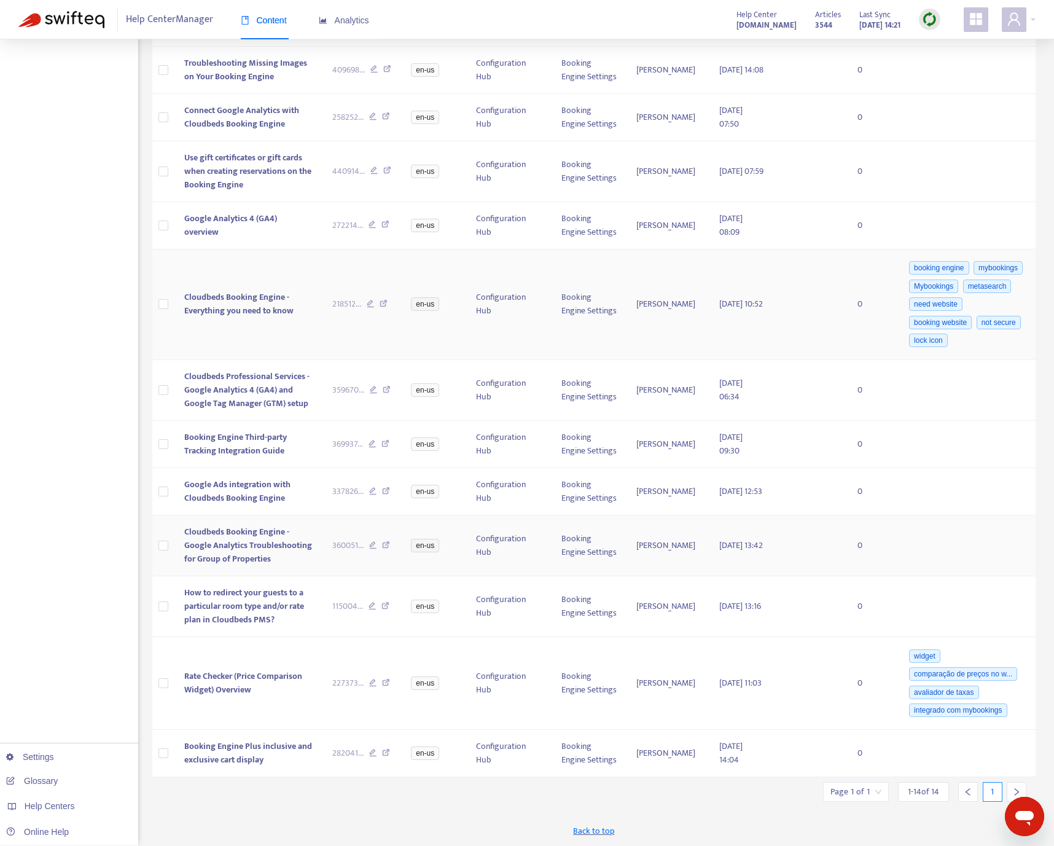
scroll to position [366, 0]
click at [861, 796] on input "search" at bounding box center [856, 792] width 51 height 18
click at [863, 793] on span "15" at bounding box center [826, 802] width 77 height 18
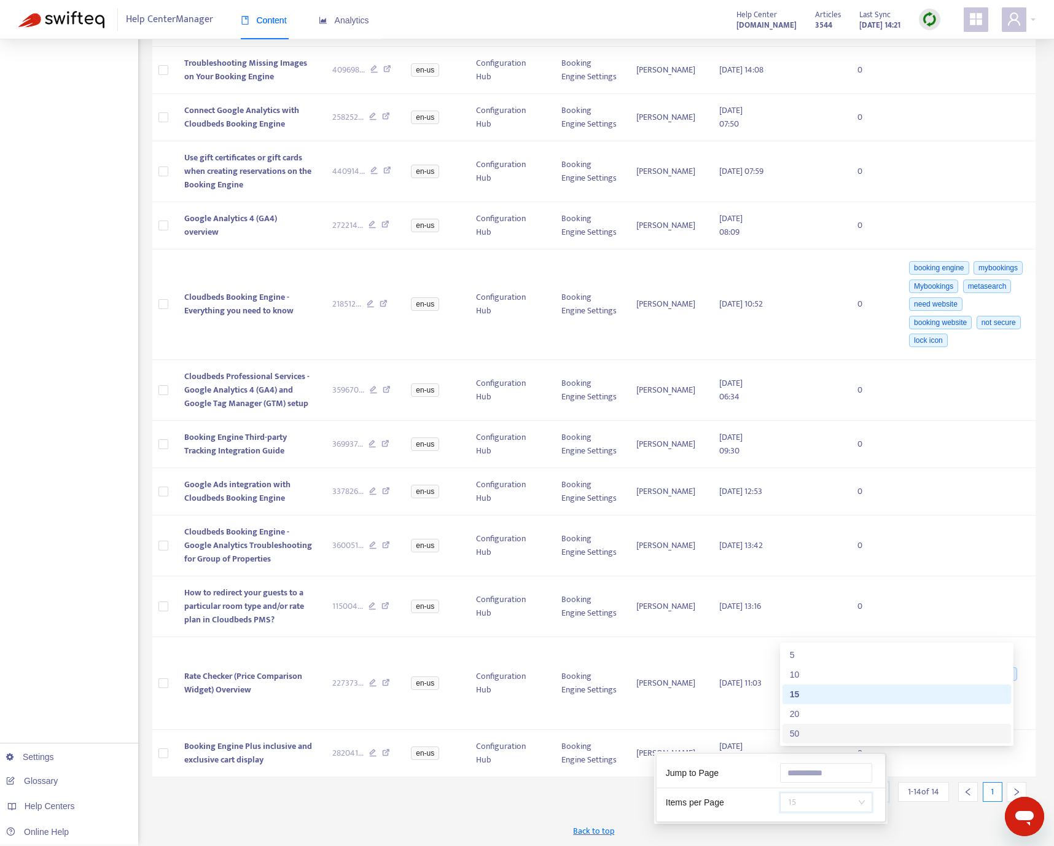
click at [817, 736] on div "50" at bounding box center [897, 734] width 214 height 14
